Goal: Navigation & Orientation: Find specific page/section

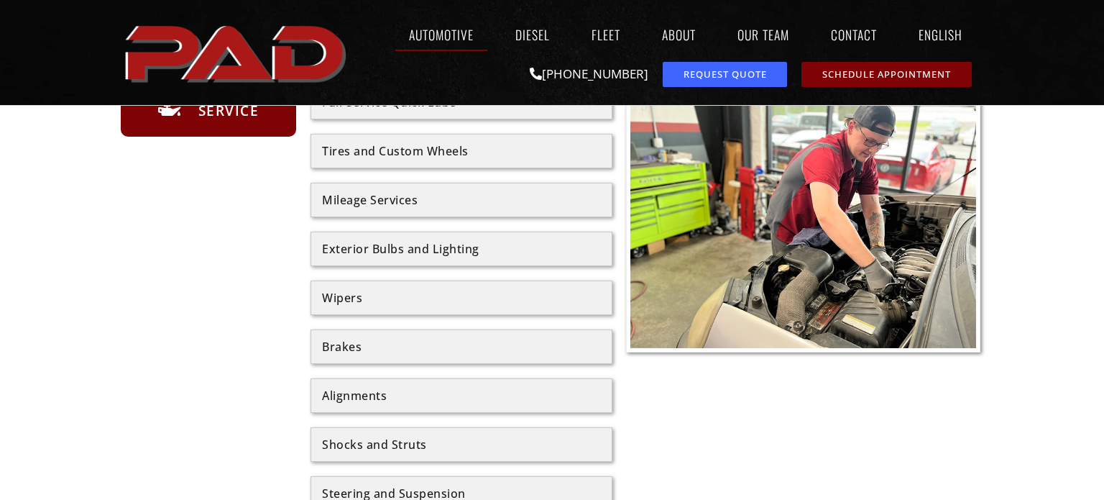
scroll to position [670, 0]
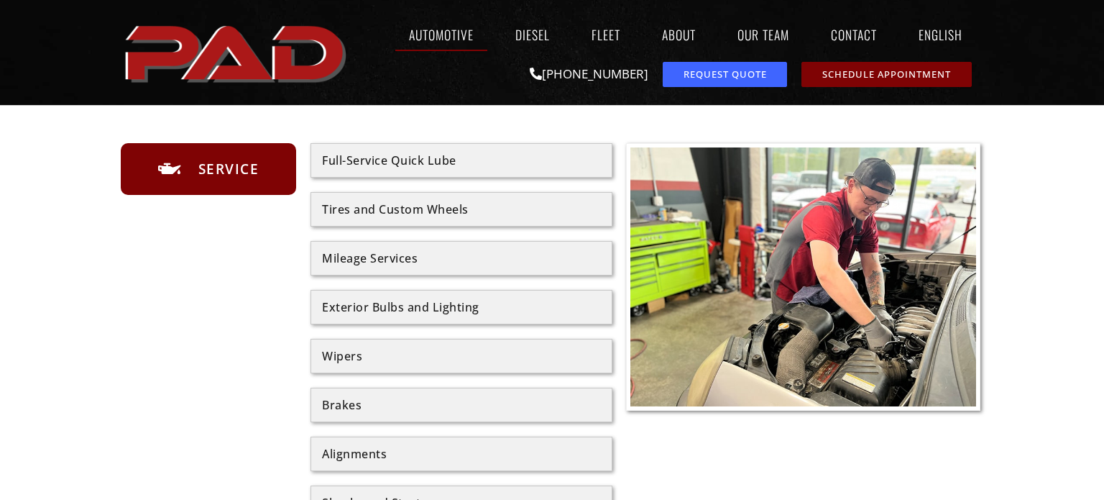
click at [312, 306] on div "Exterior Bulbs and Lighting" at bounding box center [462, 307] width 302 height 35
drag, startPoint x: 312, startPoint y: 306, endPoint x: 469, endPoint y: 303, distance: 157.5
click at [469, 303] on div "Exterior Bulbs and Lighting" at bounding box center [462, 307] width 302 height 35
copy div "Exterior Bulbs and Lighting"
drag, startPoint x: 312, startPoint y: 340, endPoint x: 360, endPoint y: 344, distance: 48.4
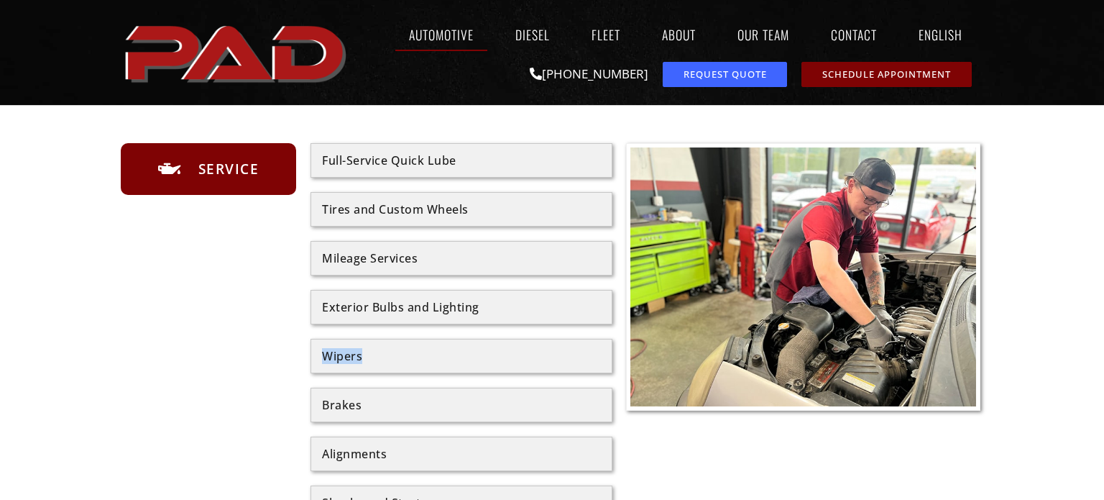
click at [360, 344] on div "Wipers" at bounding box center [462, 356] width 302 height 35
click at [306, 372] on div "Service" at bounding box center [216, 380] width 190 height 474
drag, startPoint x: 324, startPoint y: 399, endPoint x: 377, endPoint y: 399, distance: 53.2
click at [375, 399] on div "Brakes" at bounding box center [461, 405] width 279 height 12
copy div "Brakes"
